Goal: Task Accomplishment & Management: Complete application form

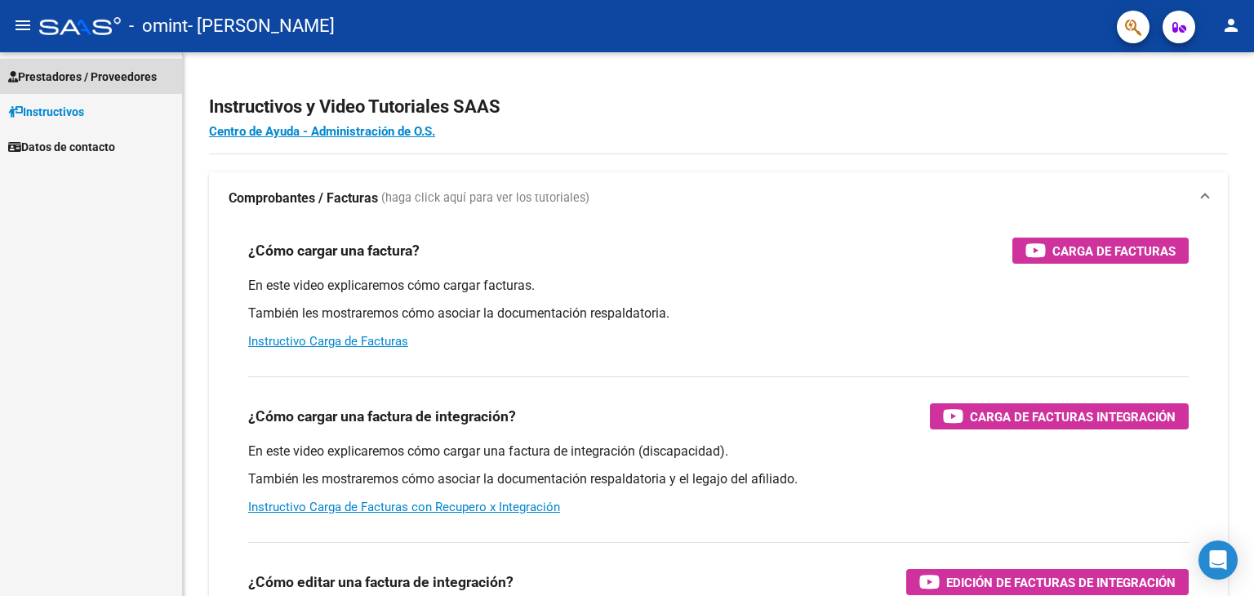
click at [75, 83] on span "Prestadores / Proveedores" at bounding box center [82, 77] width 149 height 18
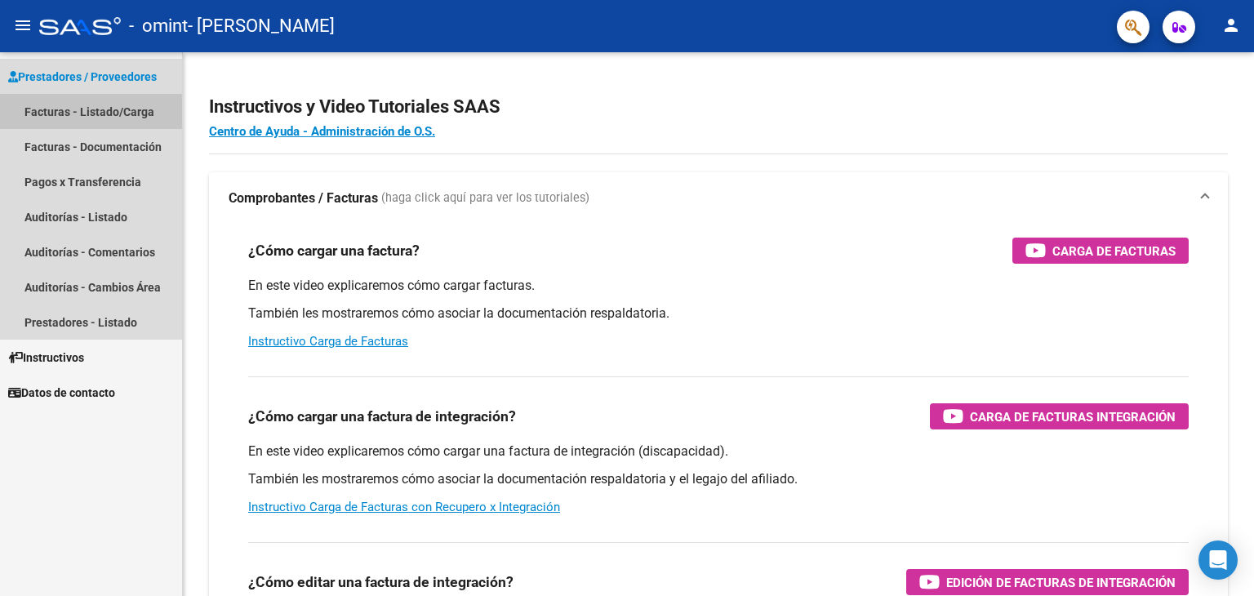
click at [111, 116] on link "Facturas - Listado/Carga" at bounding box center [91, 111] width 182 height 35
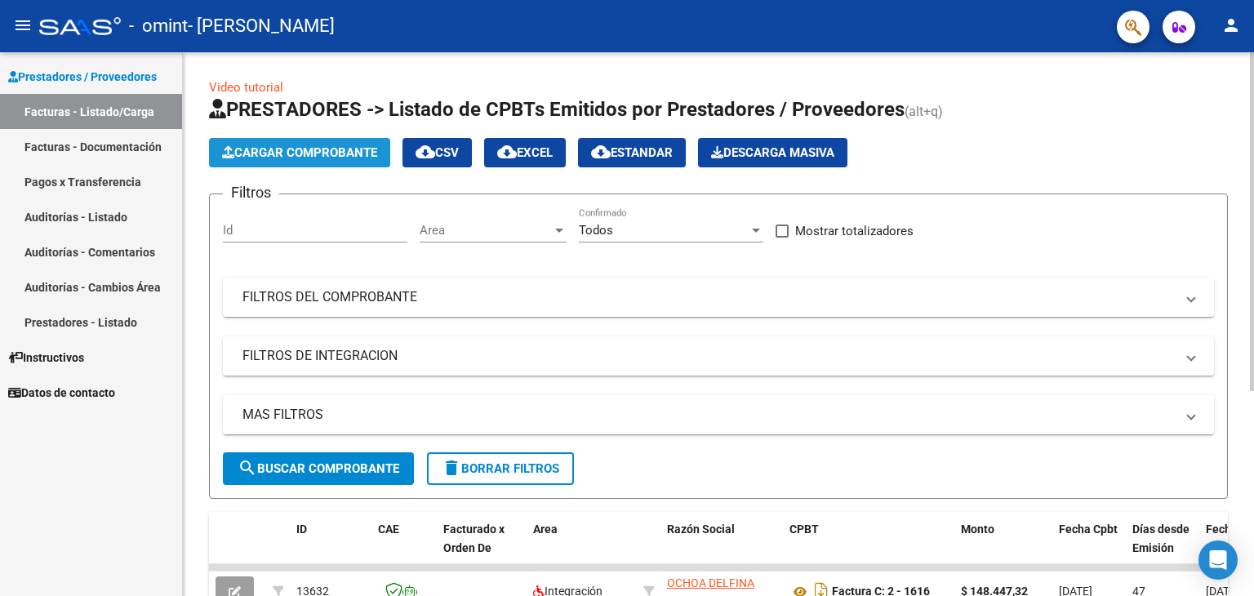
click at [339, 153] on span "Cargar Comprobante" at bounding box center [299, 152] width 155 height 15
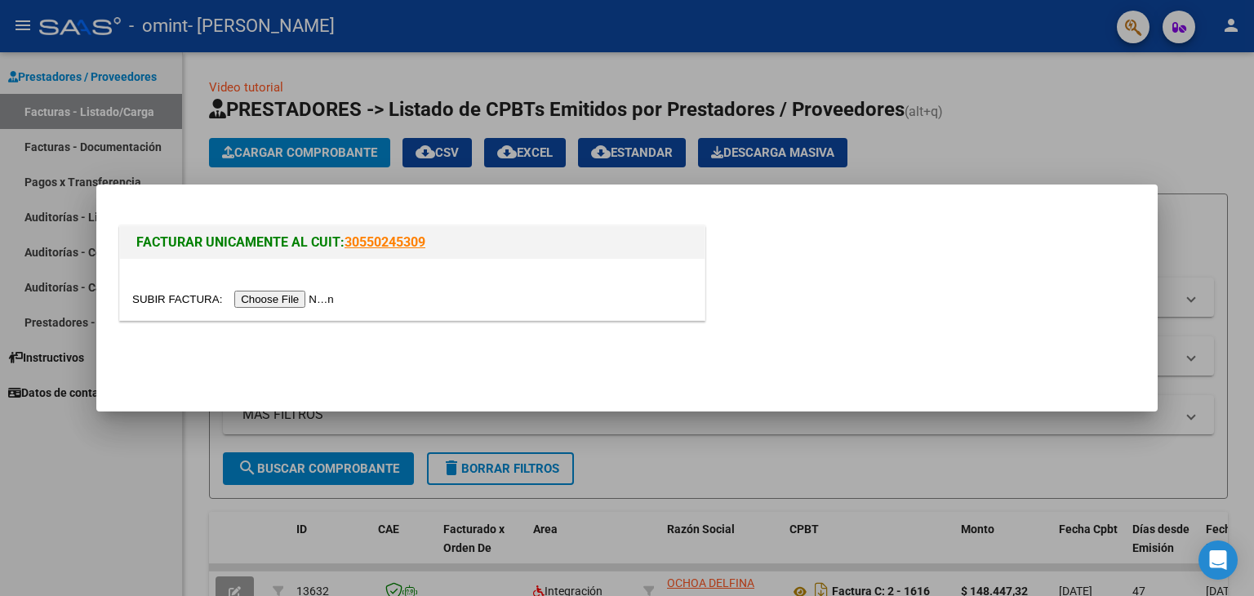
click at [261, 297] on input "file" at bounding box center [235, 299] width 207 height 17
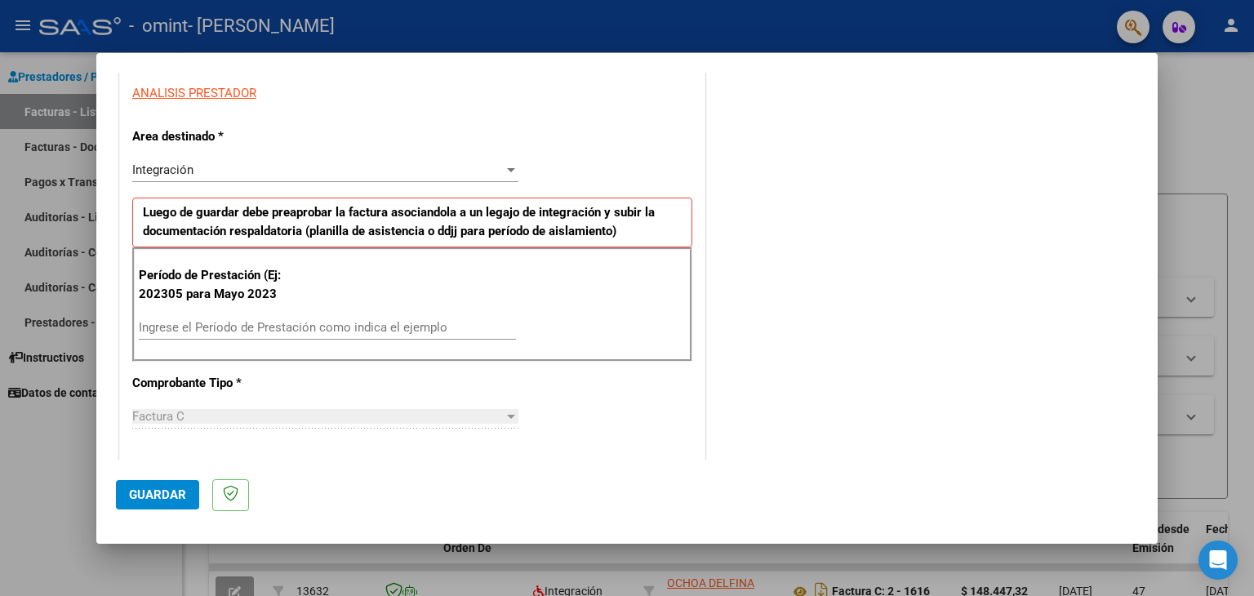
scroll to position [304, 0]
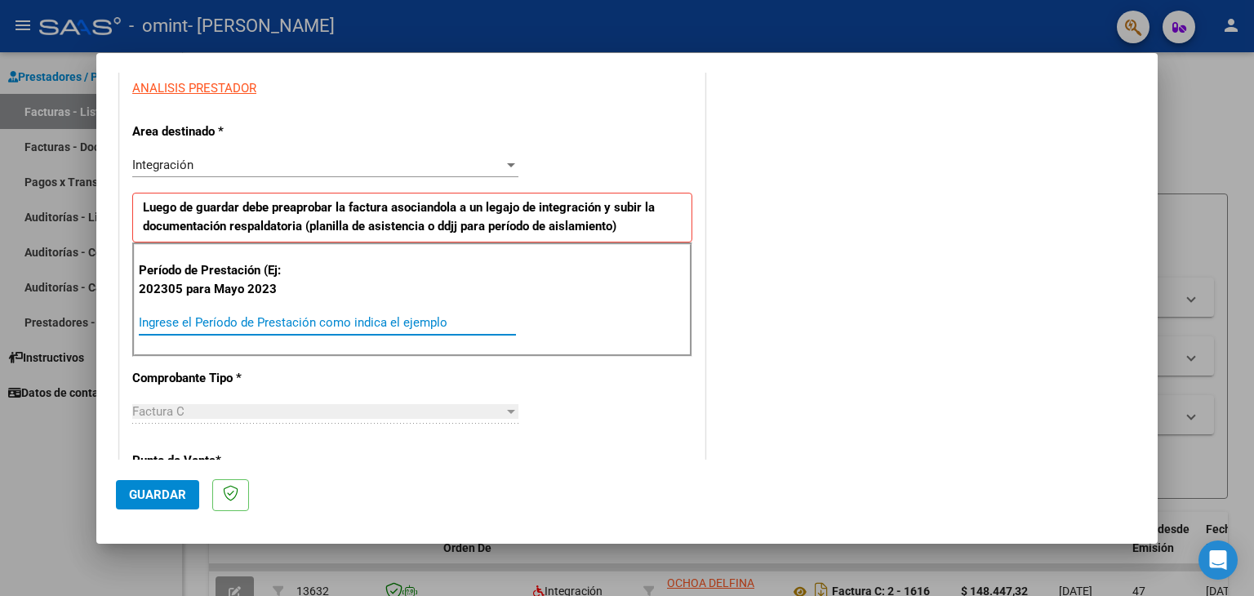
click at [378, 315] on input "Ingrese el Período de Prestación como indica el ejemplo" at bounding box center [327, 322] width 377 height 15
click at [356, 326] on input "Ingrese el Período de Prestación como indica el ejemplo" at bounding box center [327, 322] width 377 height 15
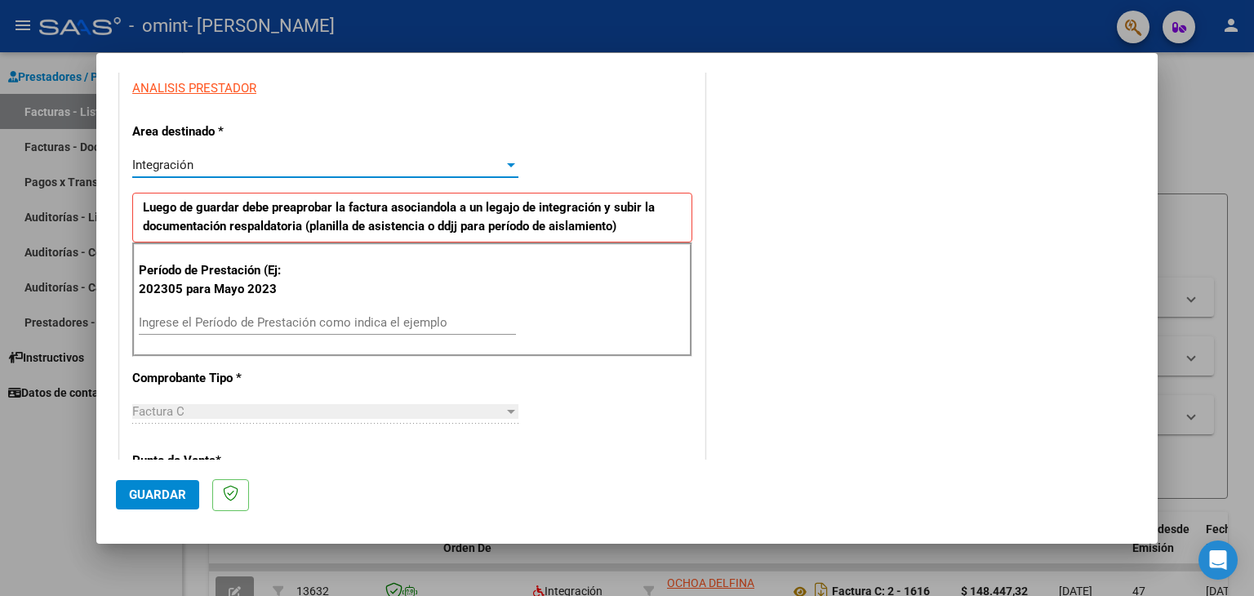
click at [256, 162] on div "Integración" at bounding box center [317, 165] width 371 height 15
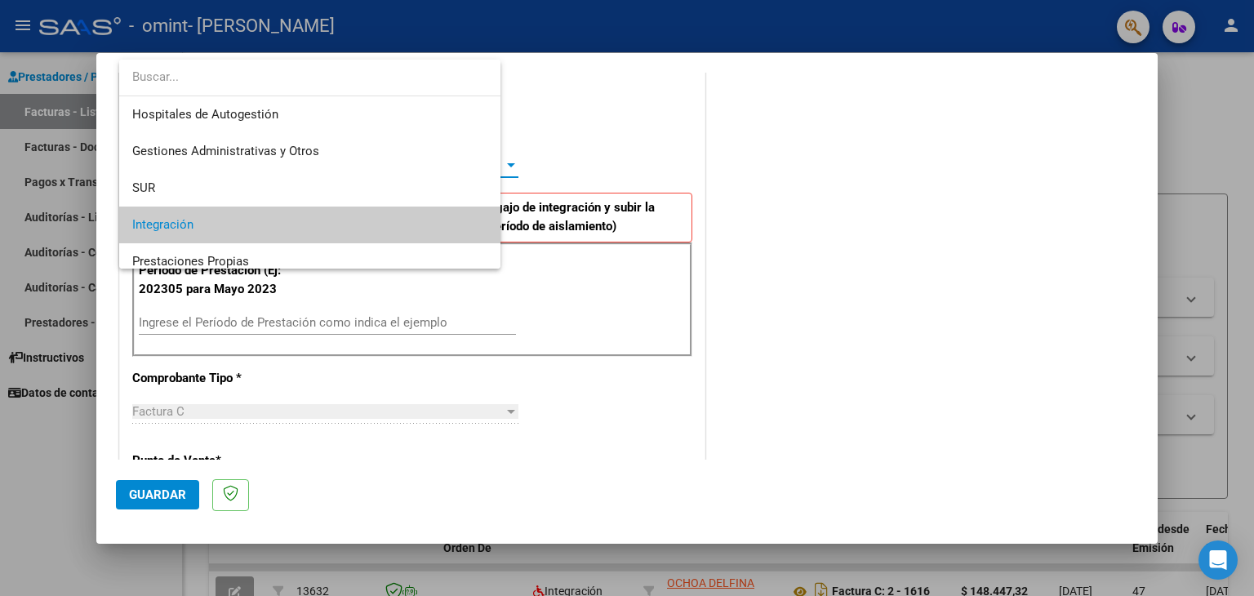
scroll to position [60, 0]
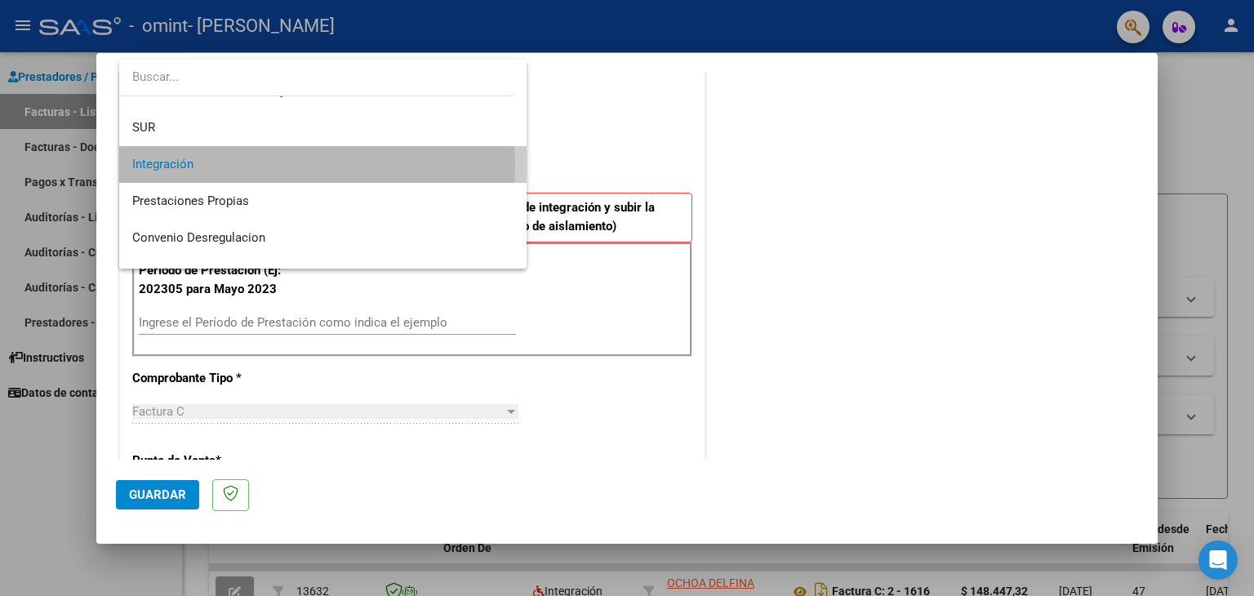
click at [278, 166] on span "Integración" at bounding box center [323, 164] width 382 height 37
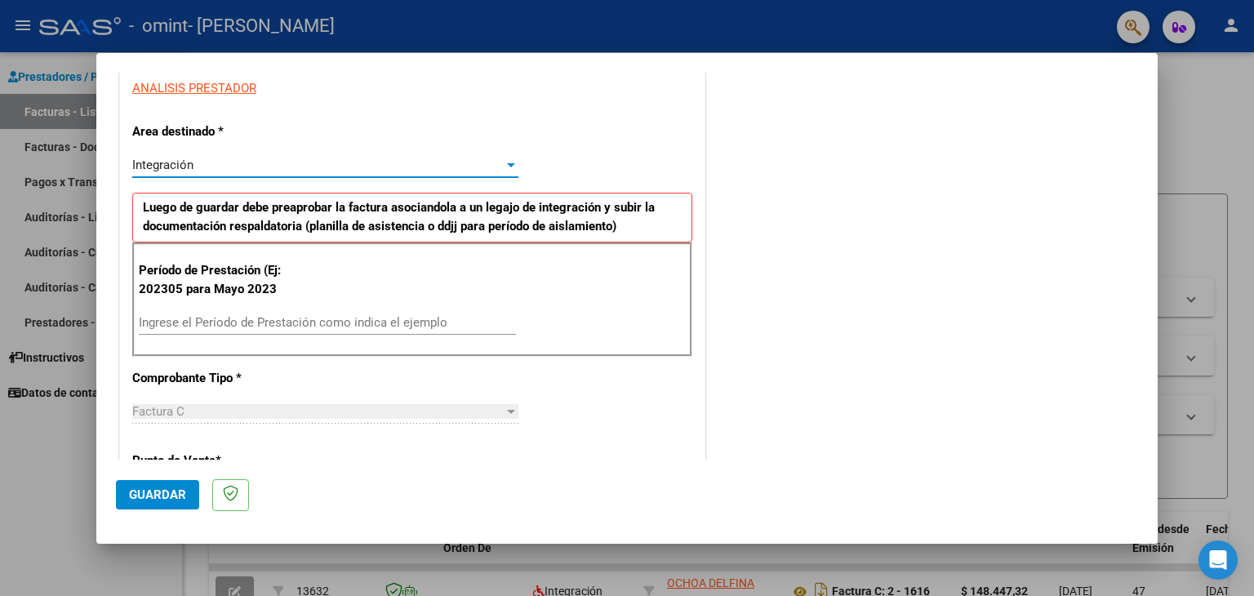
click at [278, 168] on div "Integración" at bounding box center [317, 165] width 371 height 15
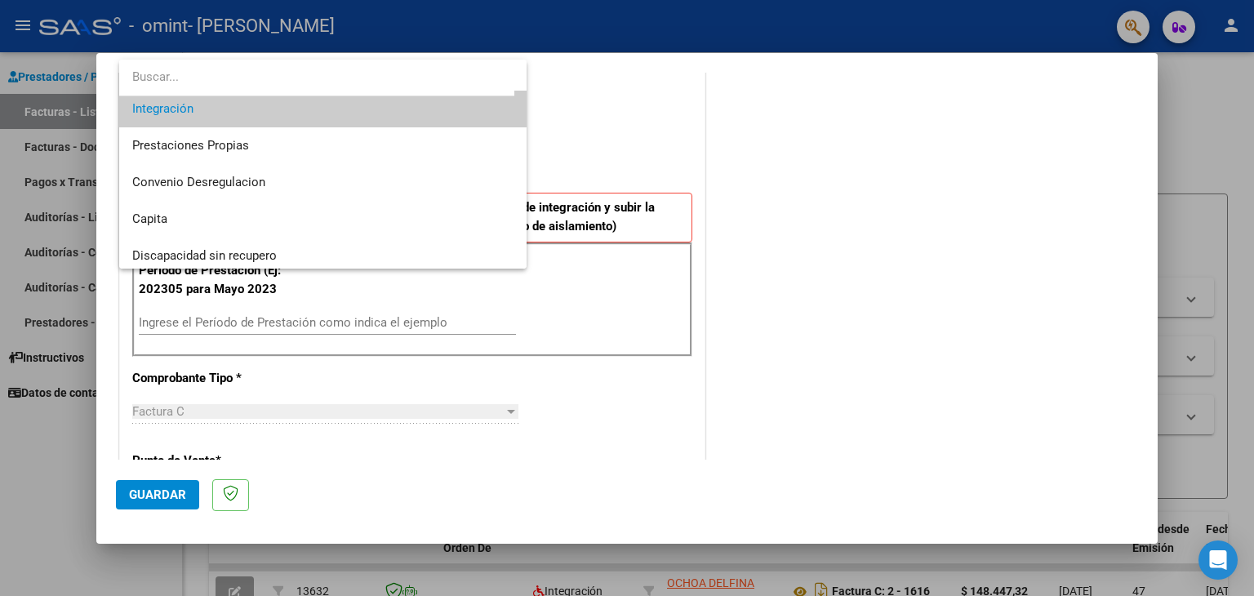
scroll to position [121, 0]
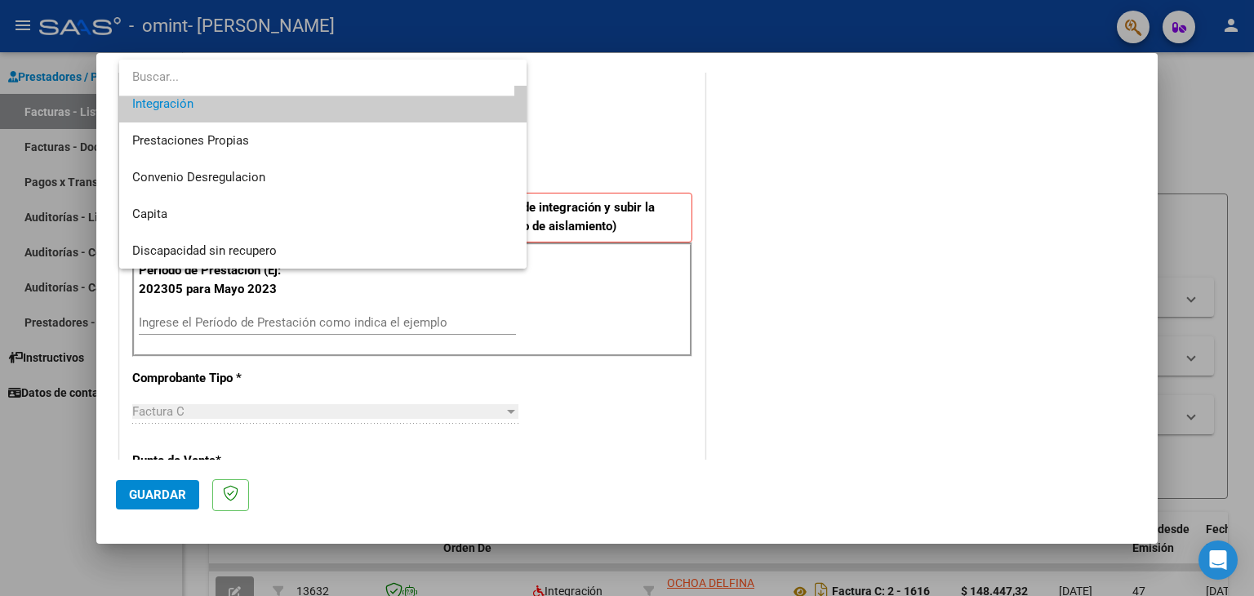
click at [260, 97] on span "Integración" at bounding box center [323, 104] width 382 height 37
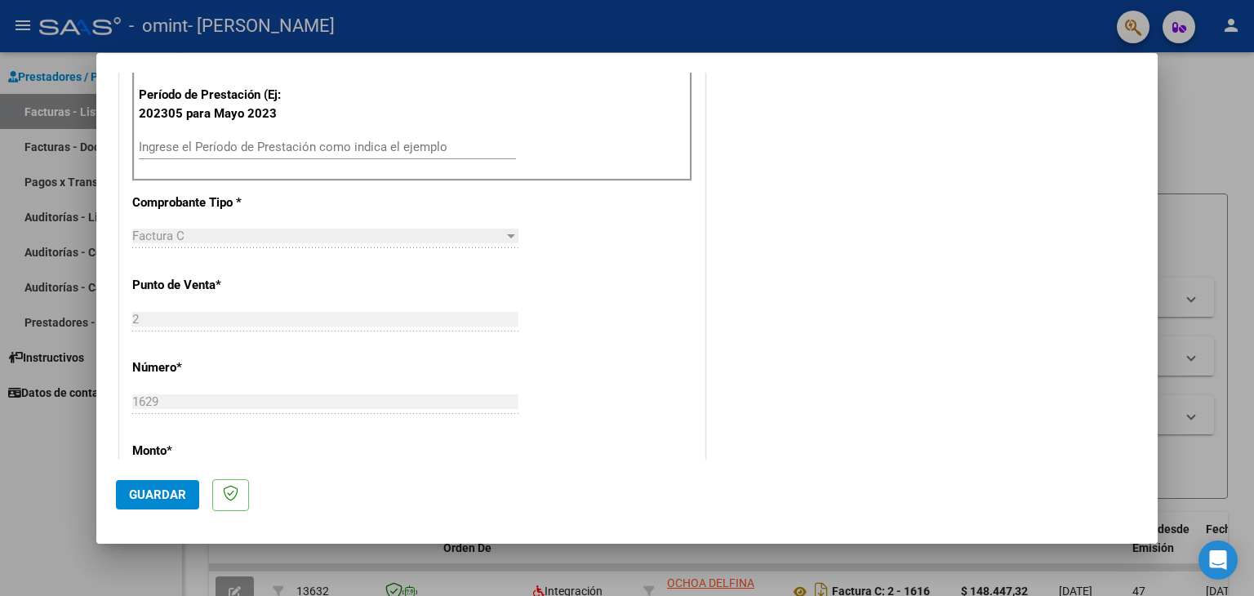
scroll to position [511, 0]
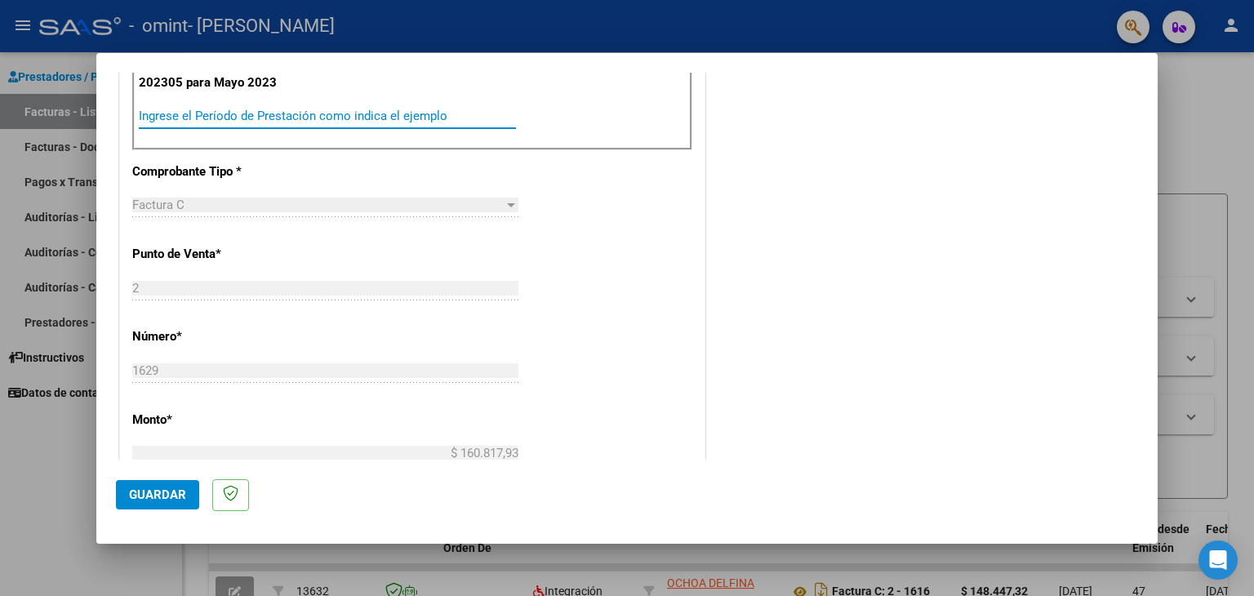
click at [176, 116] on input "Ingrese el Período de Prestación como indica el ejemplo" at bounding box center [327, 116] width 377 height 15
type input "-1"
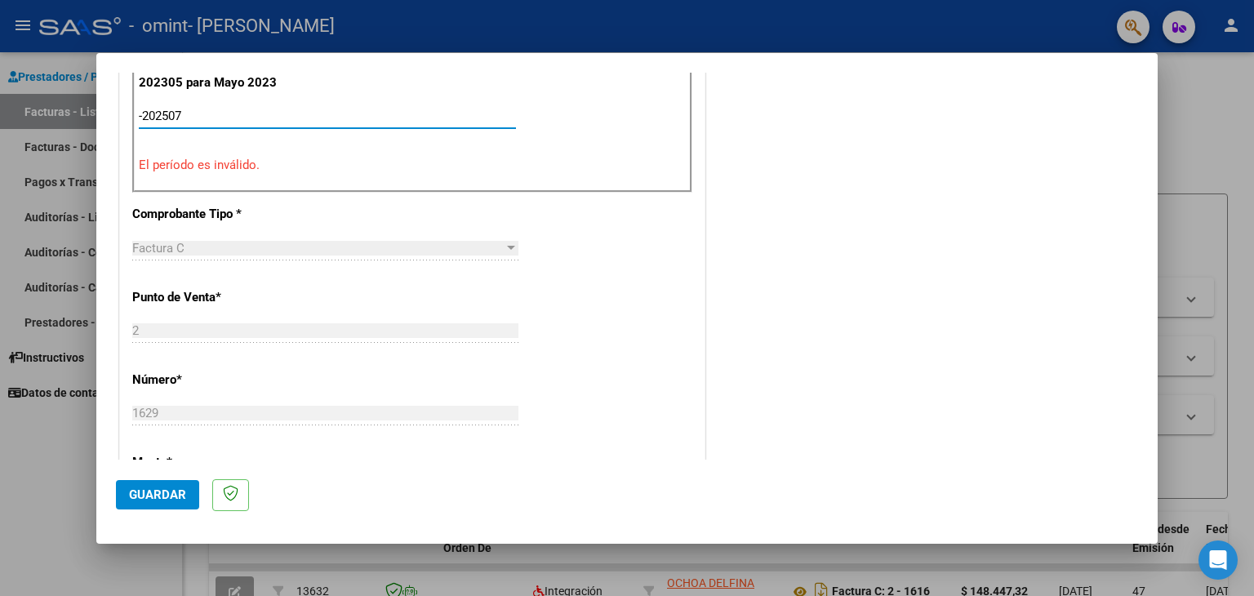
click at [144, 114] on input "-202507" at bounding box center [327, 116] width 377 height 15
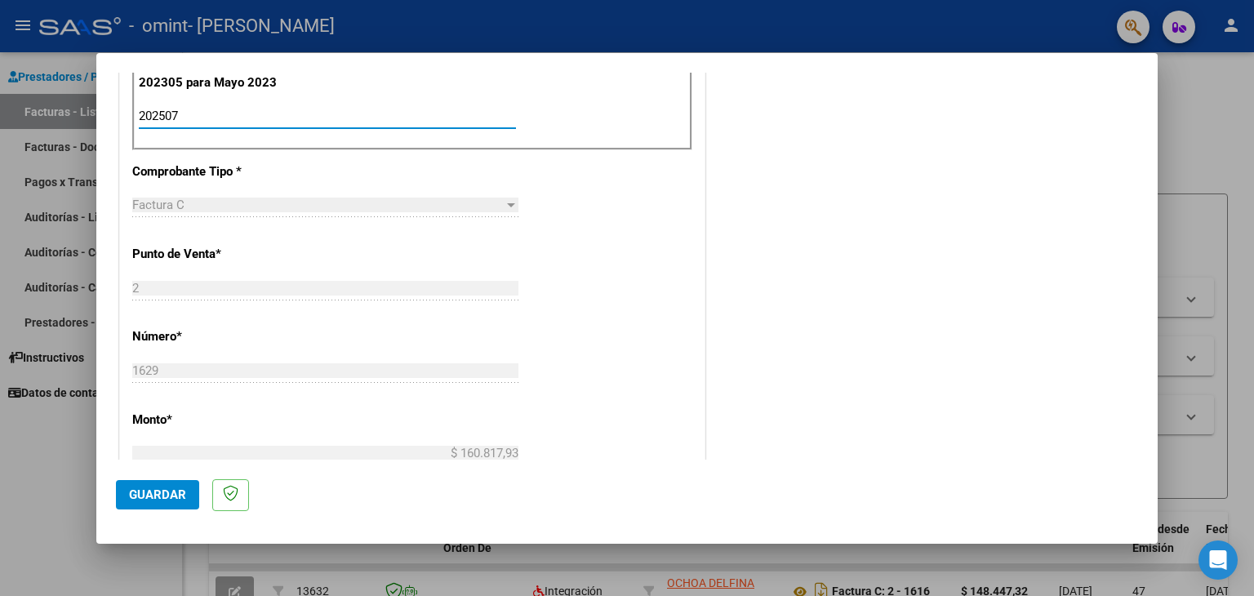
type input "202507"
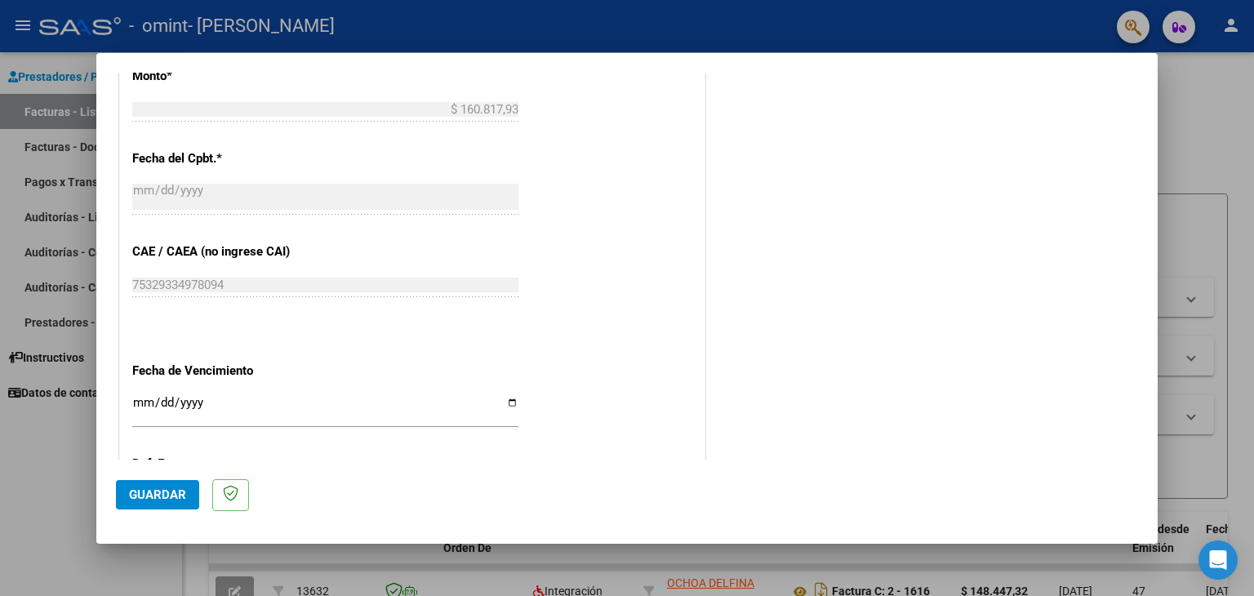
scroll to position [1016, 0]
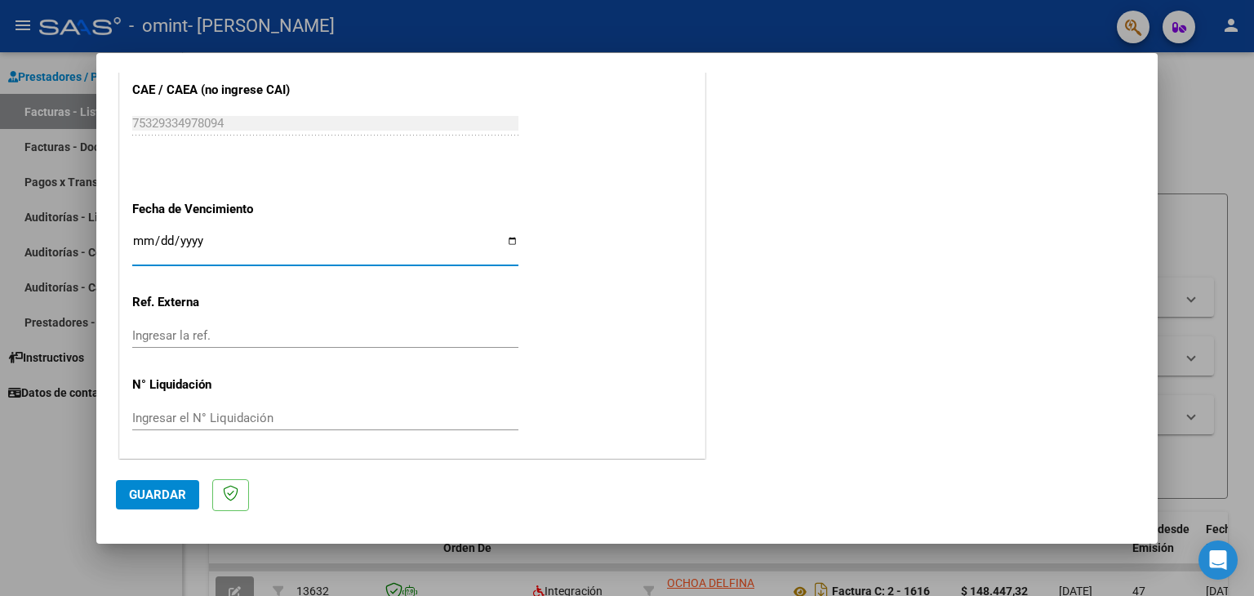
click at [135, 243] on input "Ingresar la fecha" at bounding box center [325, 247] width 386 height 26
type input "[DATE]"
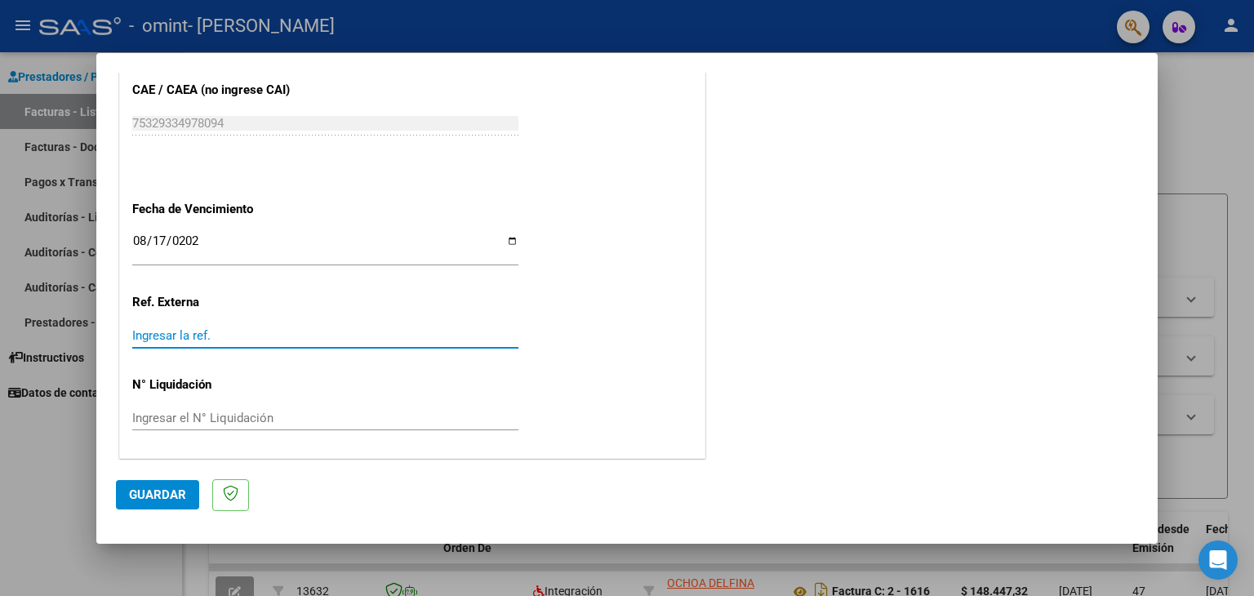
click at [219, 334] on input "Ingresar la ref." at bounding box center [325, 335] width 386 height 15
click at [137, 488] on span "Guardar" at bounding box center [157, 494] width 57 height 15
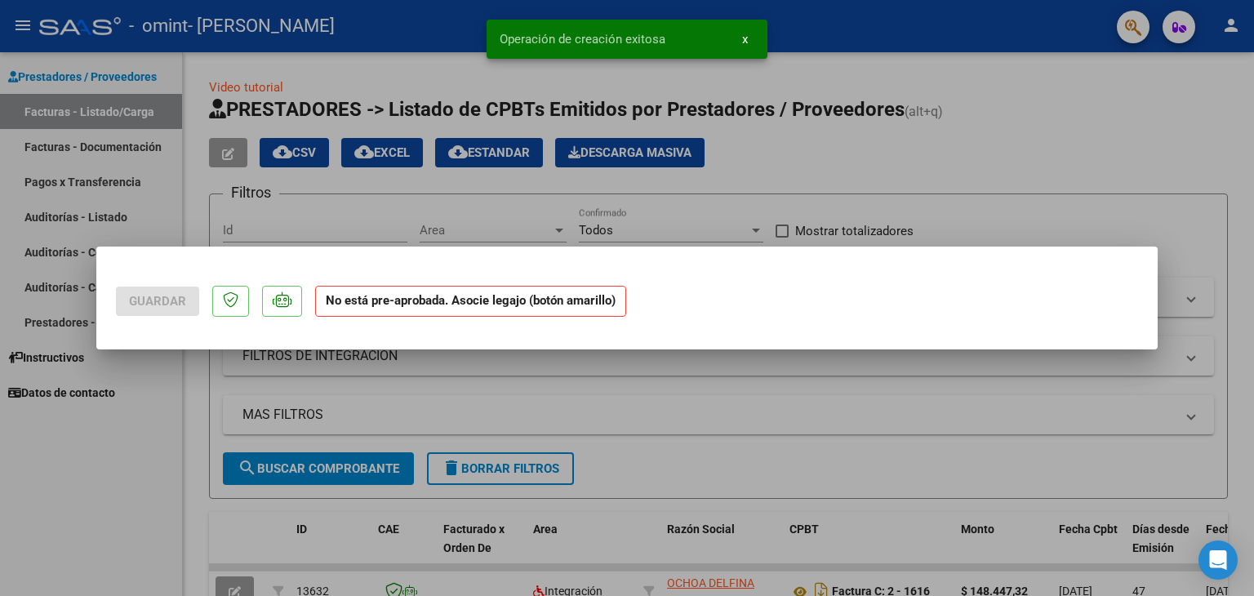
scroll to position [0, 0]
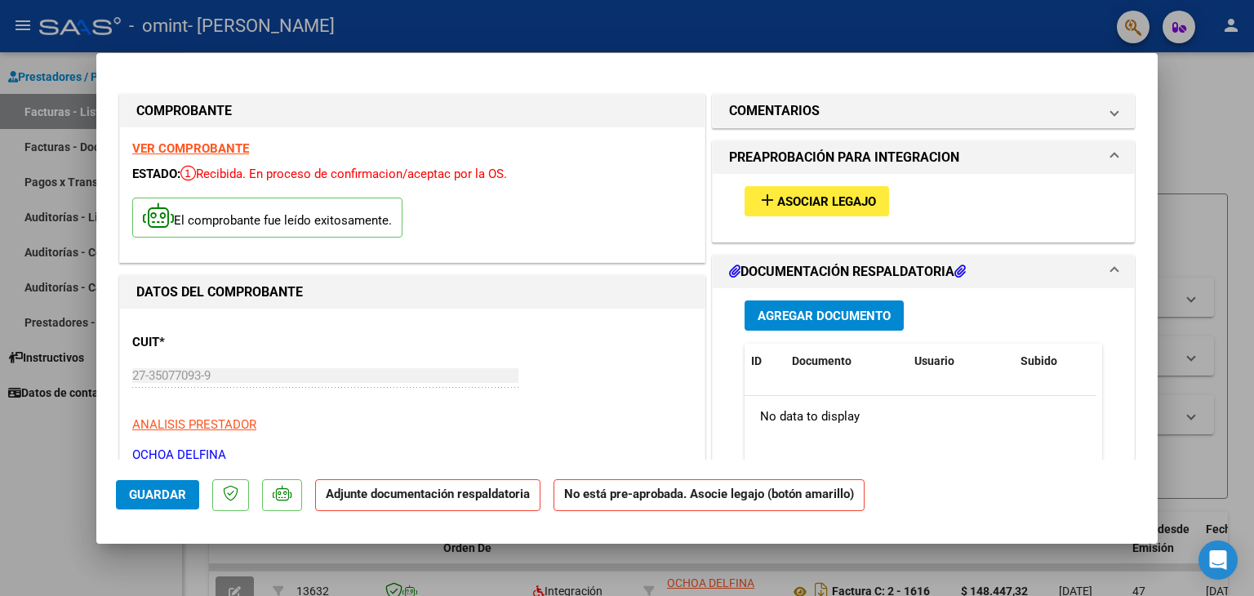
click at [793, 317] on span "Agregar Documento" at bounding box center [823, 316] width 133 height 15
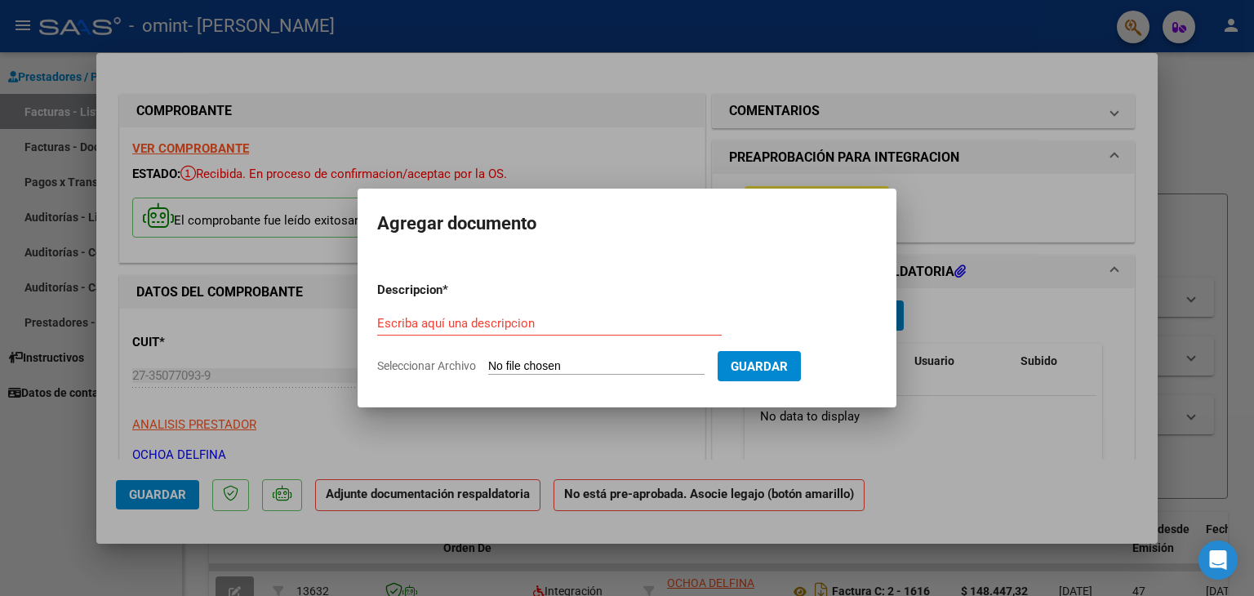
click at [466, 314] on div "Escriba aquí una descripcion" at bounding box center [549, 323] width 344 height 24
type input "PLANILLA DE ASISTENCIA"
click at [570, 358] on app-file-uploader "Seleccionar Archivo" at bounding box center [547, 365] width 340 height 15
click at [505, 370] on input "Seleccionar Archivo" at bounding box center [596, 367] width 216 height 16
type input "C:\fakepath\[PERSON_NAME] (2).pdf"
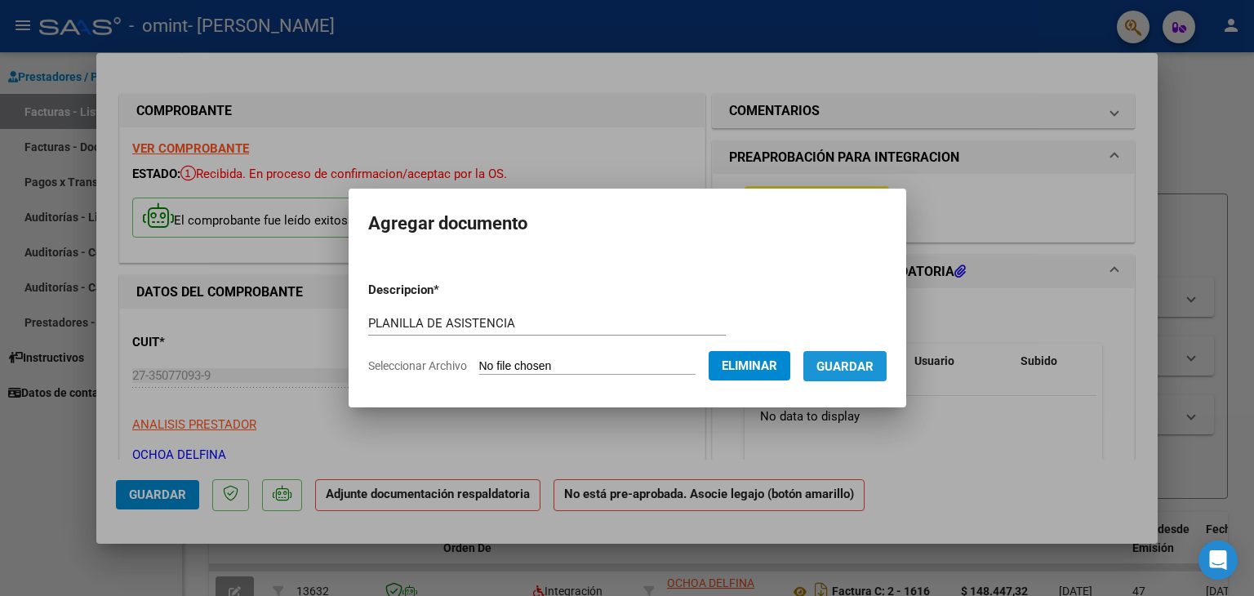
click at [862, 364] on span "Guardar" at bounding box center [844, 366] width 57 height 15
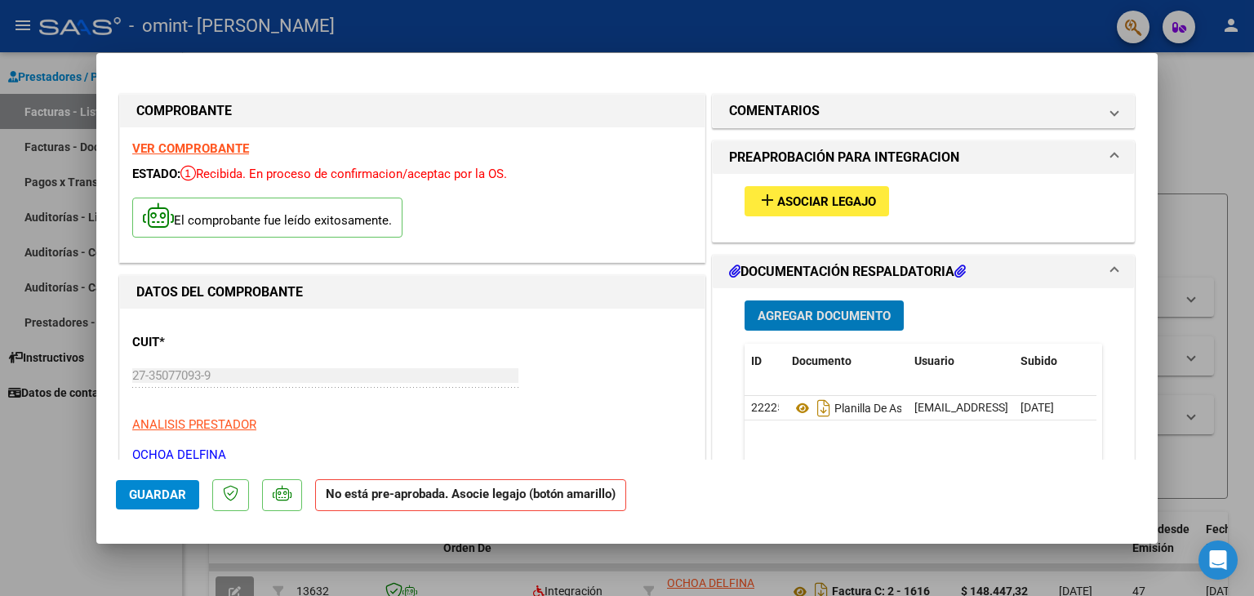
scroll to position [338, 0]
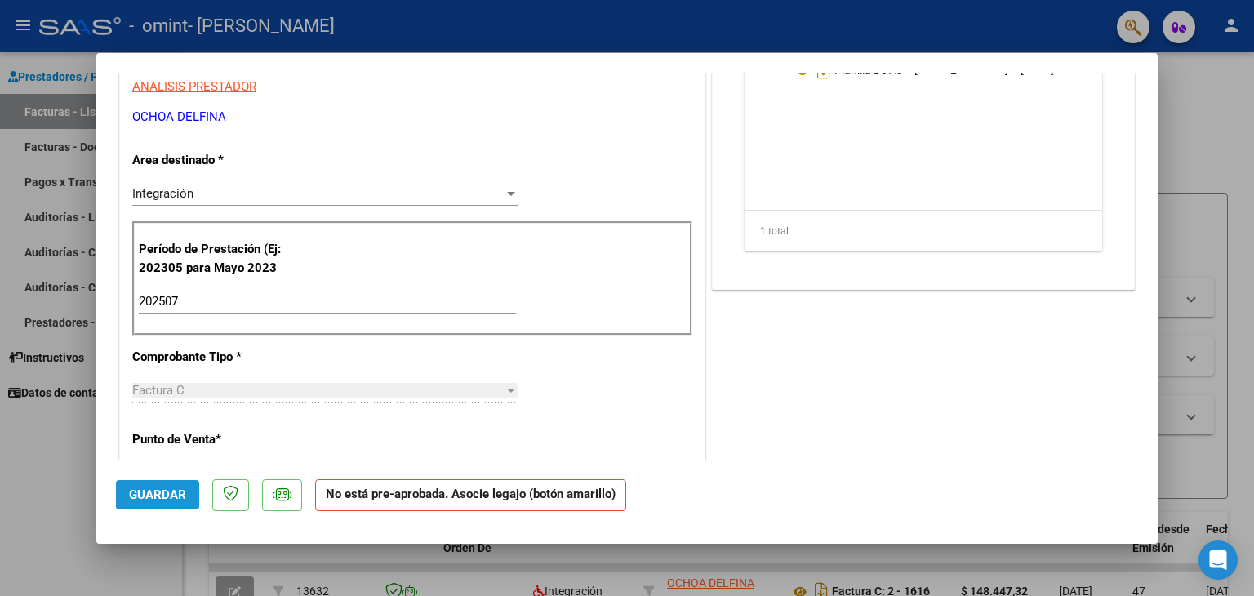
click at [135, 495] on span "Guardar" at bounding box center [157, 494] width 57 height 15
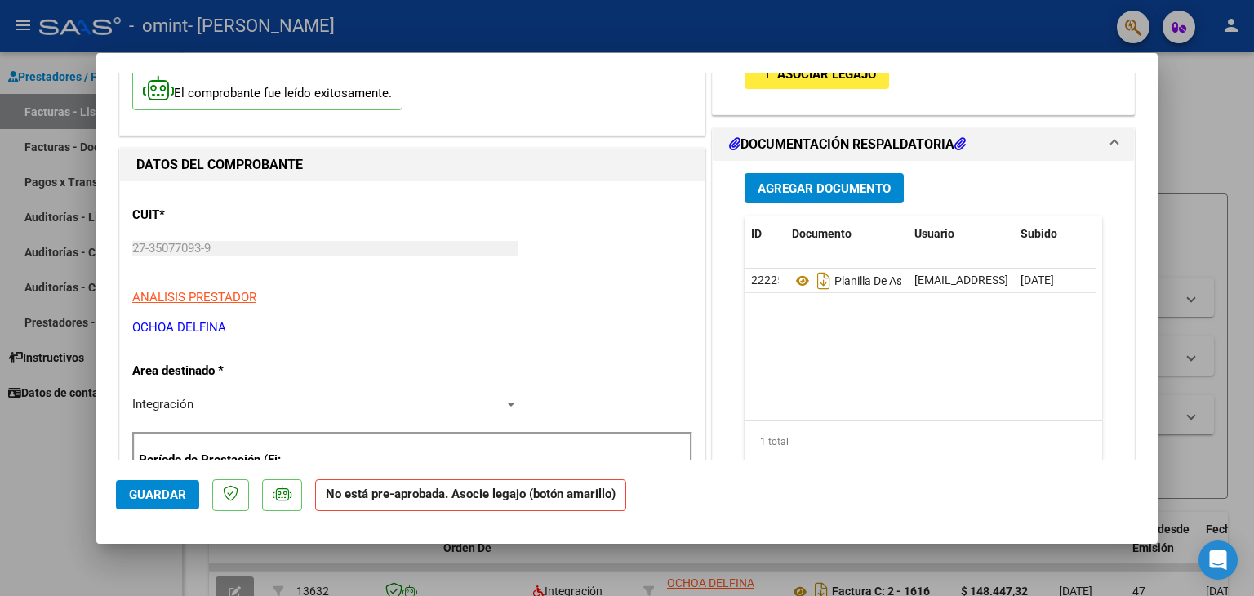
scroll to position [0, 0]
